Goal: Communication & Community: Answer question/provide support

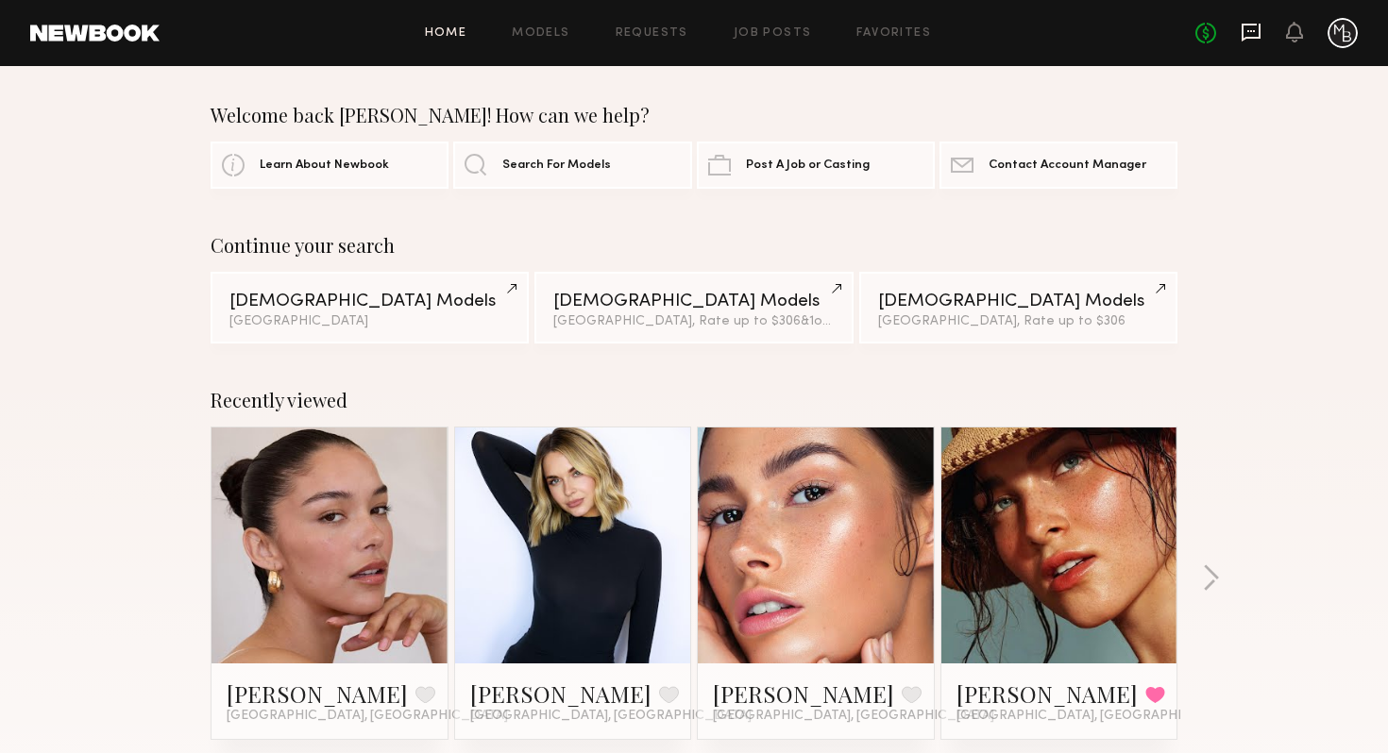
click at [1244, 30] on icon at bounding box center [1251, 33] width 19 height 18
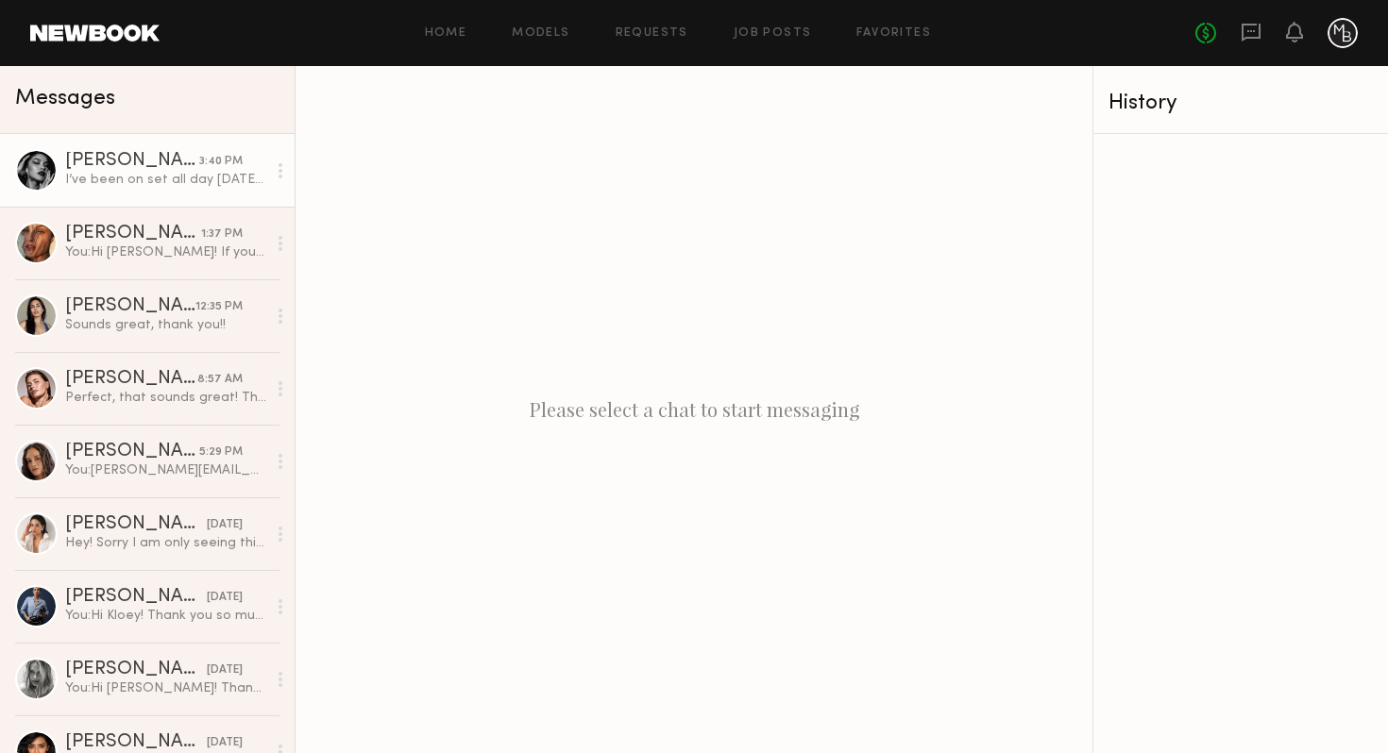
click at [110, 168] on div "[PERSON_NAME]" at bounding box center [132, 161] width 134 height 19
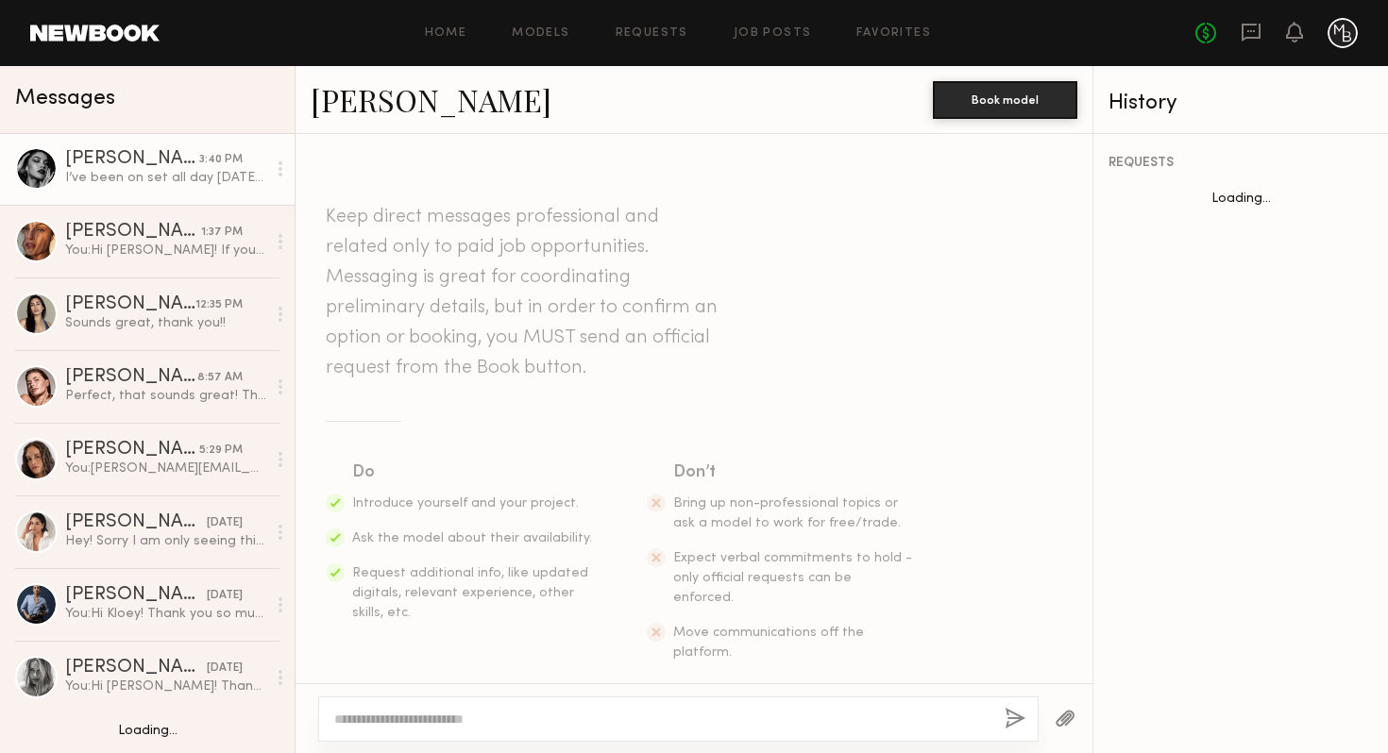
scroll to position [2648, 0]
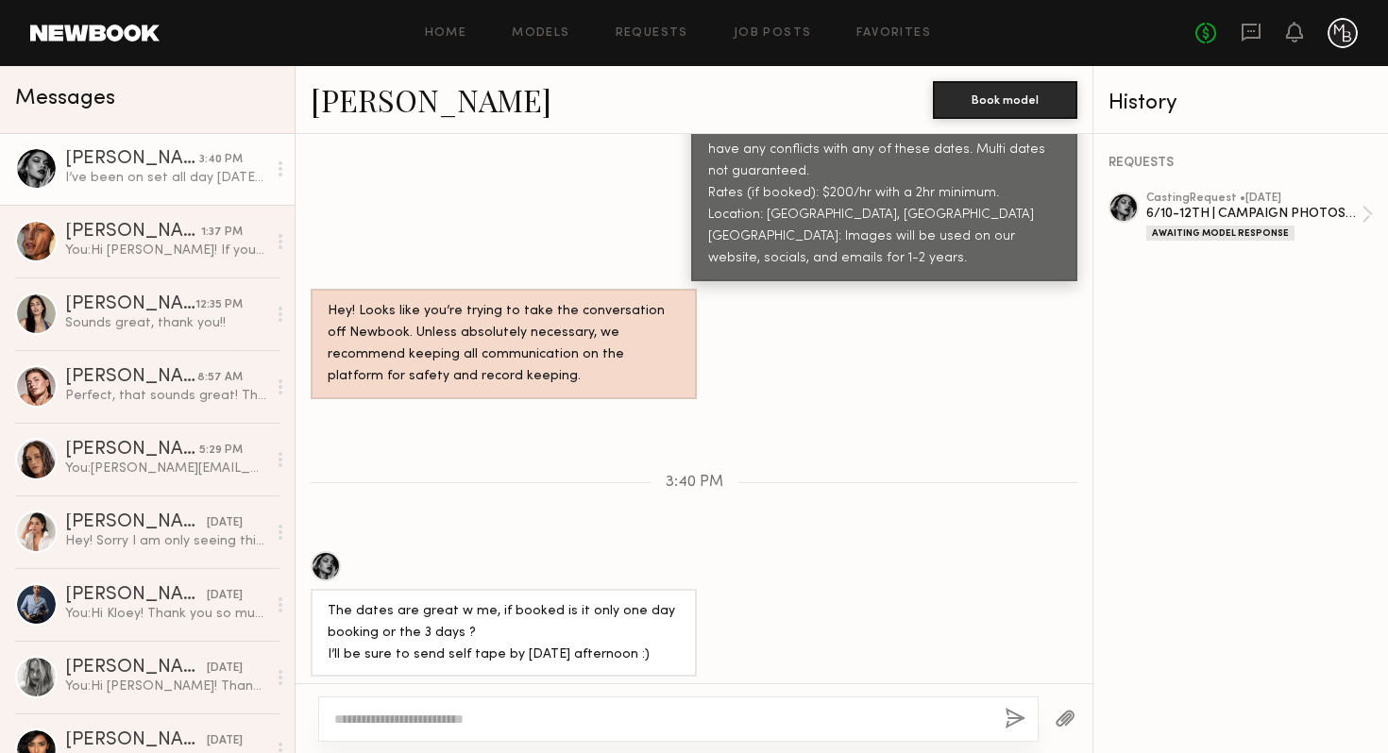
click at [598, 601] on div "The dates are great w me, if booked is it only one day booking or the 3 days ? …" at bounding box center [504, 633] width 352 height 65
click at [498, 601] on div "The dates are great w me, if booked is it only one day booking or the 3 days ? …" at bounding box center [504, 633] width 352 height 65
click at [381, 601] on div "The dates are great w me, if booked is it only one day booking or the 3 days ? …" at bounding box center [504, 633] width 352 height 65
click at [500, 601] on div "The dates are great w me, if booked is it only one day booking or the 3 days ? …" at bounding box center [504, 633] width 352 height 65
click at [503, 719] on textarea at bounding box center [661, 719] width 655 height 19
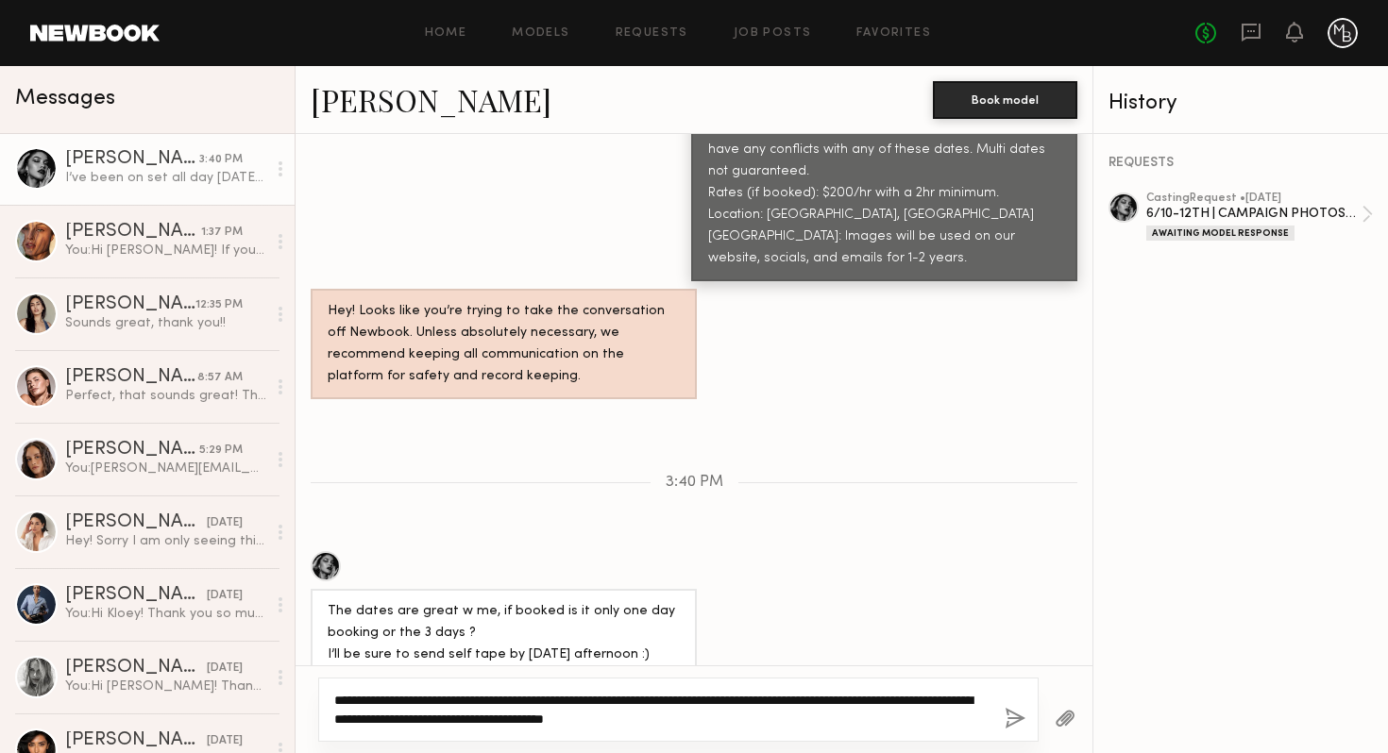
type textarea "**********"
click at [1026, 723] on div "**********" at bounding box center [678, 710] width 720 height 64
click at [1020, 723] on button "button" at bounding box center [1015, 720] width 21 height 24
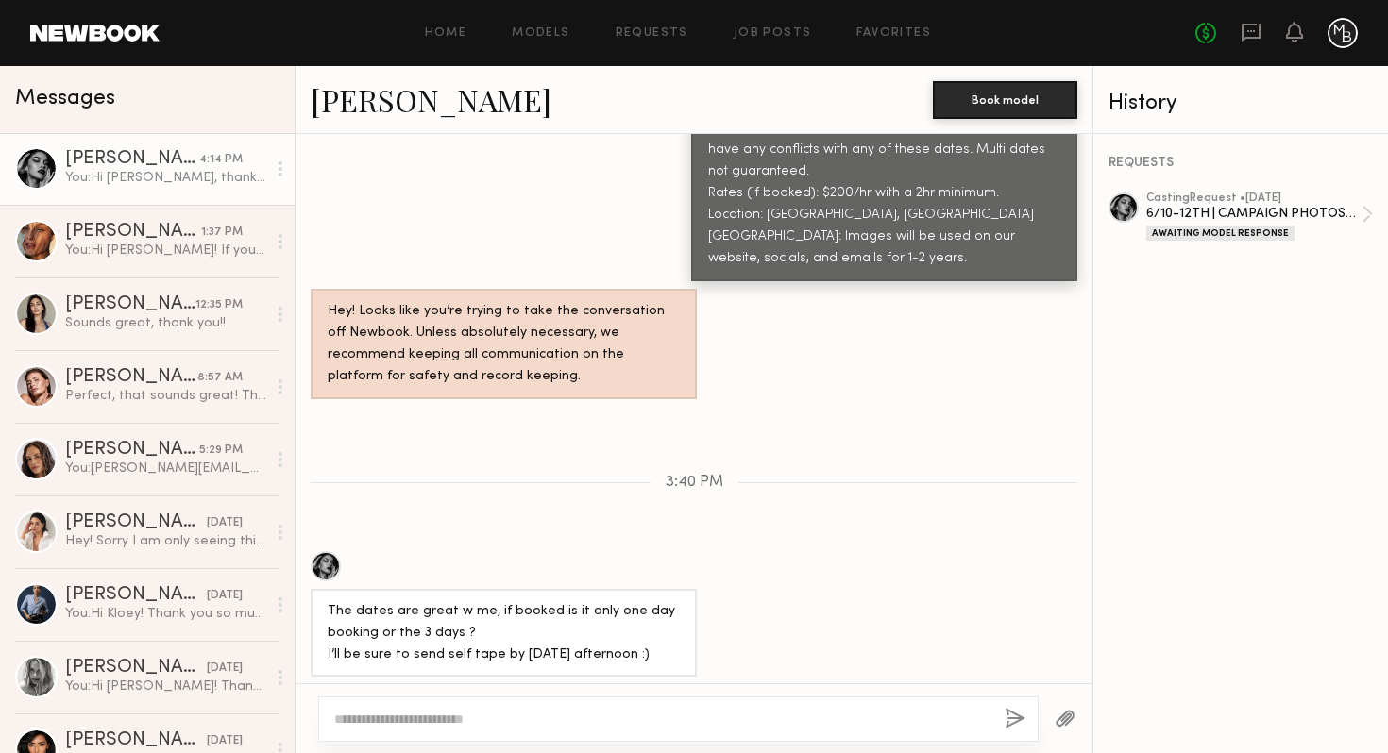
scroll to position [2911, 0]
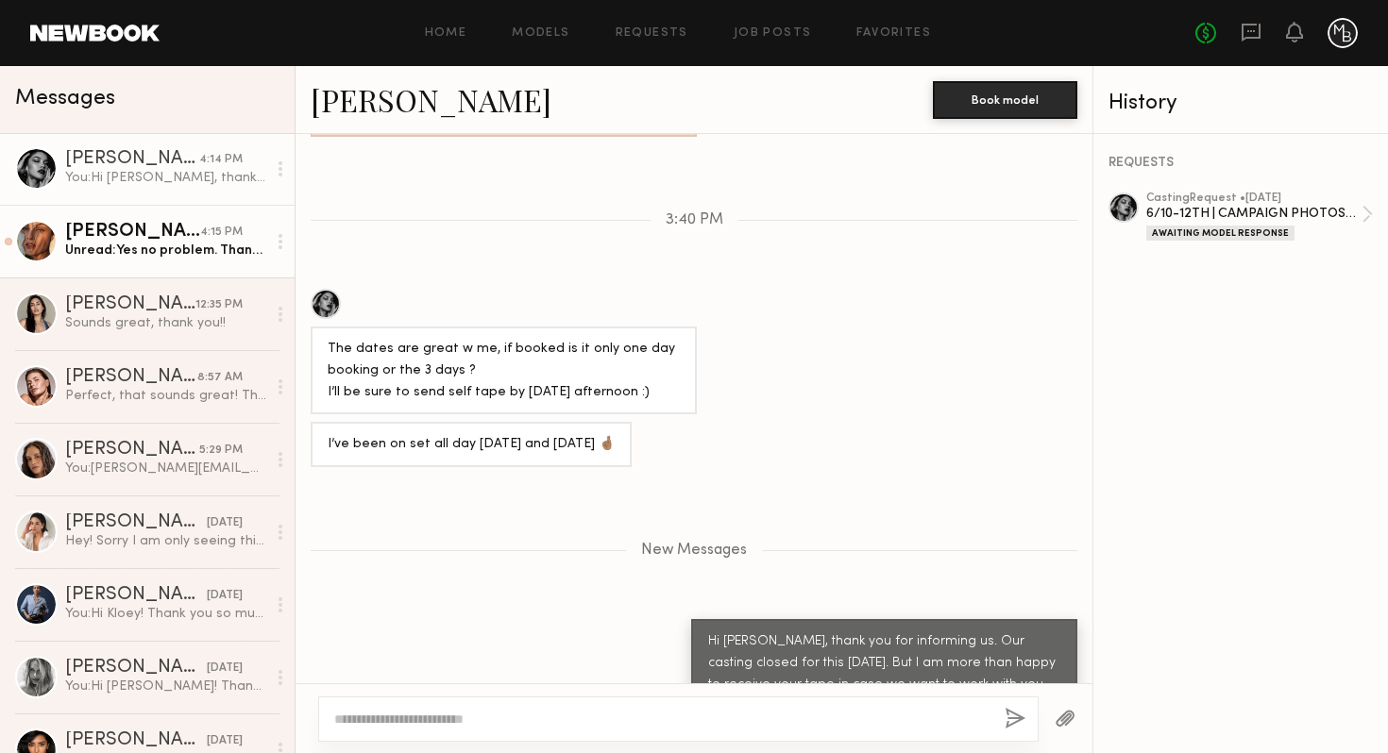
click at [167, 254] on div "Unread: Yes no problem. Thank you!" at bounding box center [165, 251] width 201 height 18
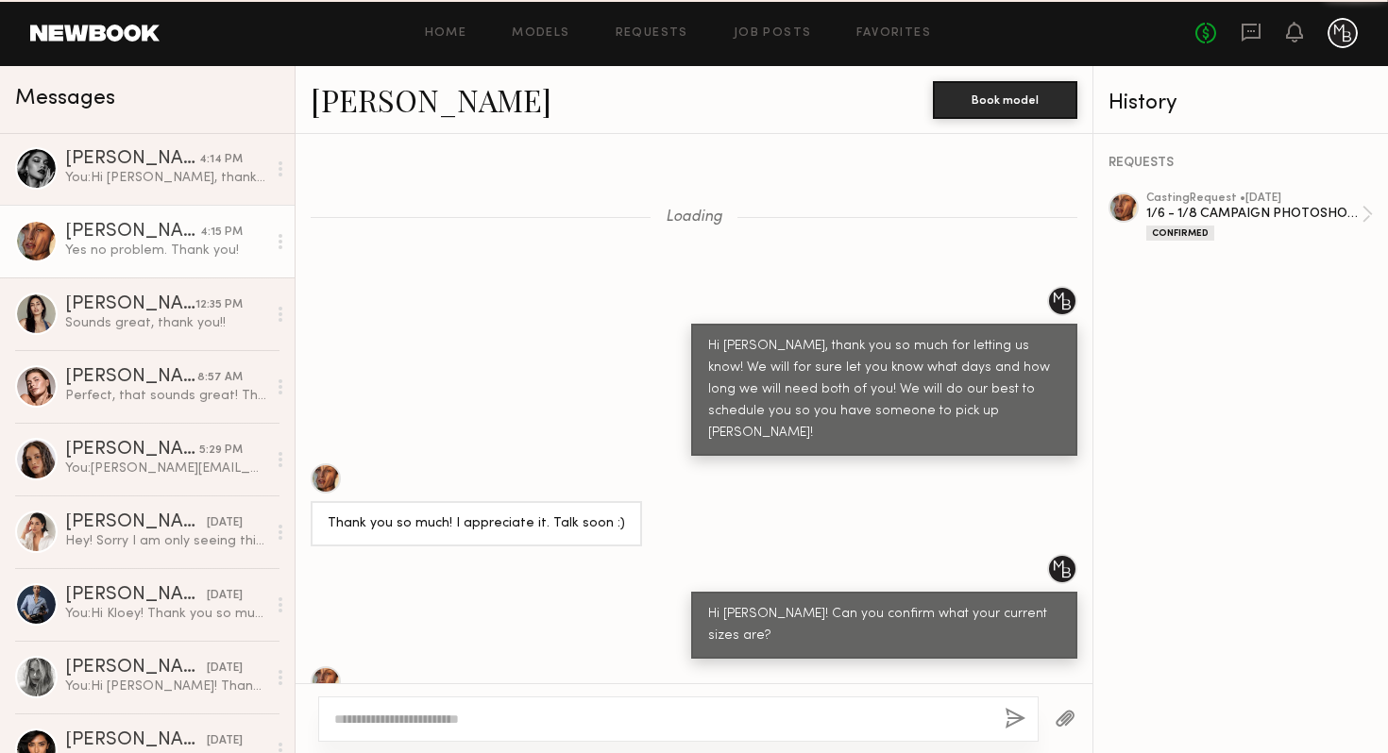
scroll to position [815, 0]
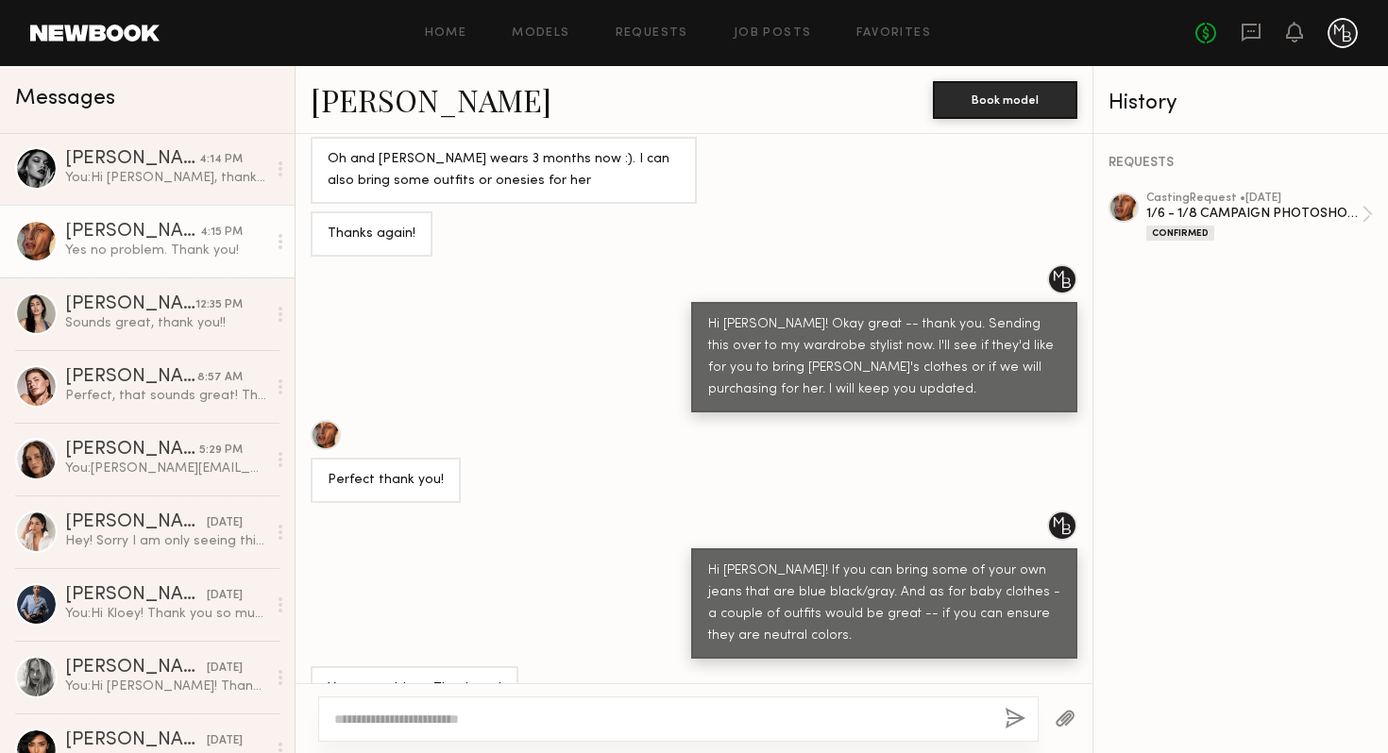
click at [419, 730] on div at bounding box center [678, 719] width 720 height 45
click at [413, 718] on textarea at bounding box center [661, 719] width 655 height 19
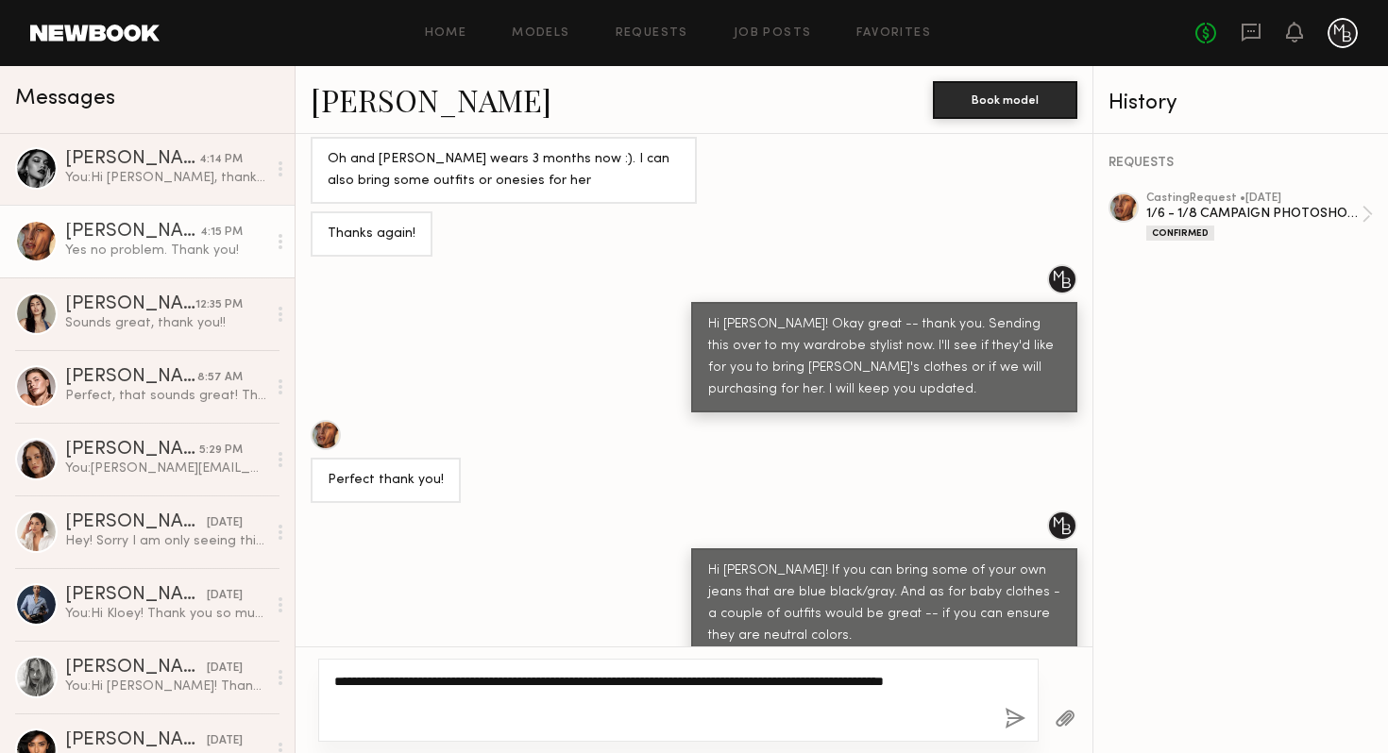
type textarea "**********"
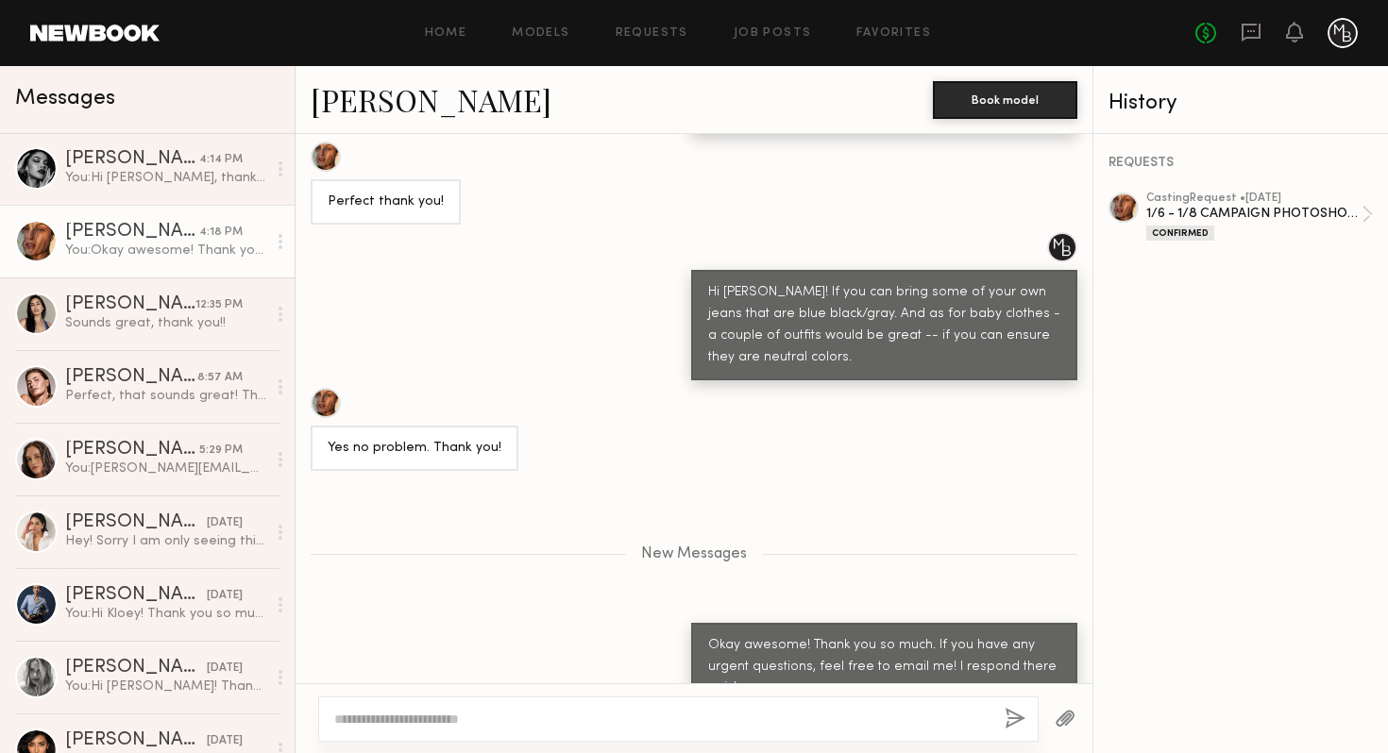
scroll to position [1210, 0]
